Goal: Transaction & Acquisition: Purchase product/service

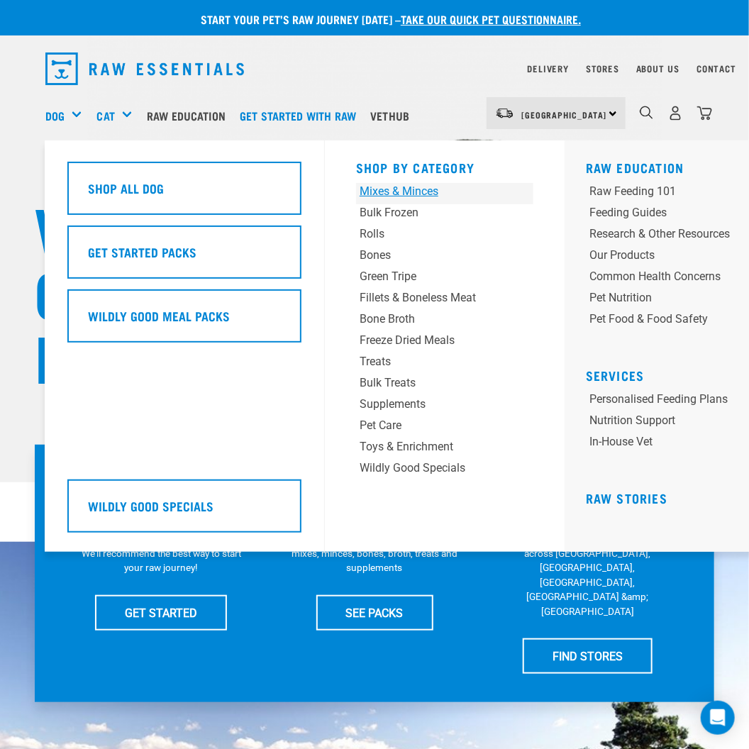
click at [380, 201] on link "Mixes & Minces" at bounding box center [444, 193] width 177 height 21
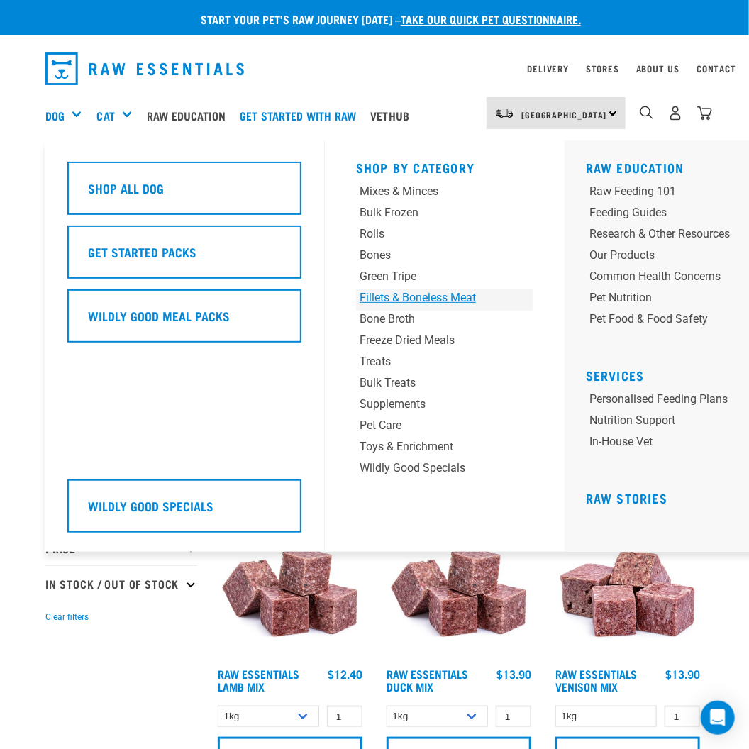
click at [424, 300] on div "Fillets & Boneless Meat" at bounding box center [430, 298] width 140 height 17
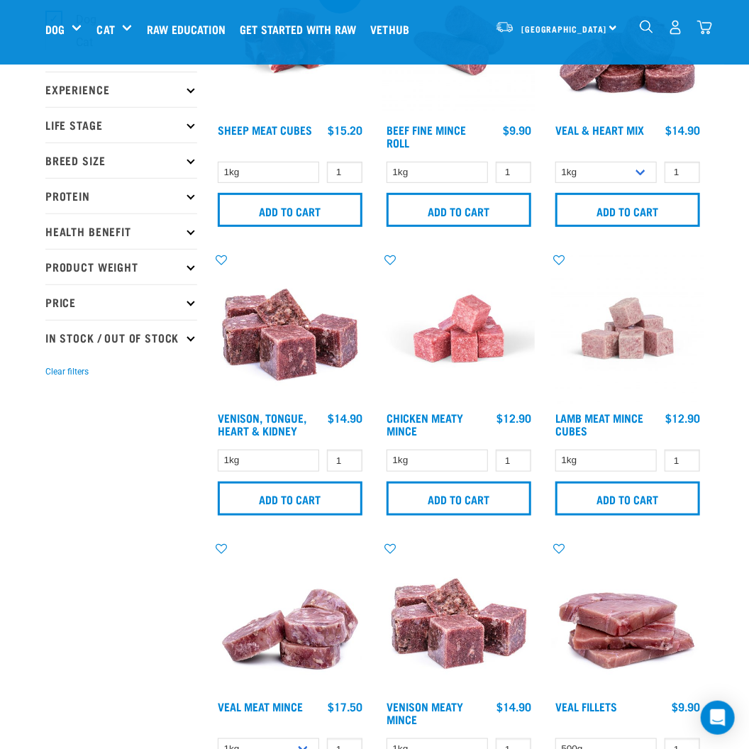
scroll to position [142, 0]
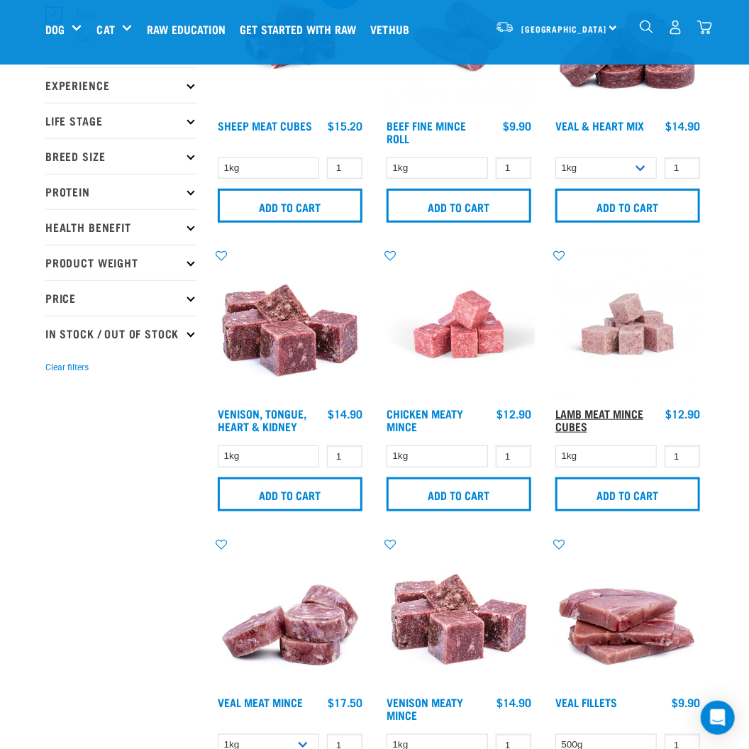
click at [575, 412] on link "Lamb Meat Mince Cubes" at bounding box center [600, 419] width 88 height 19
